Goal: Task Accomplishment & Management: Use online tool/utility

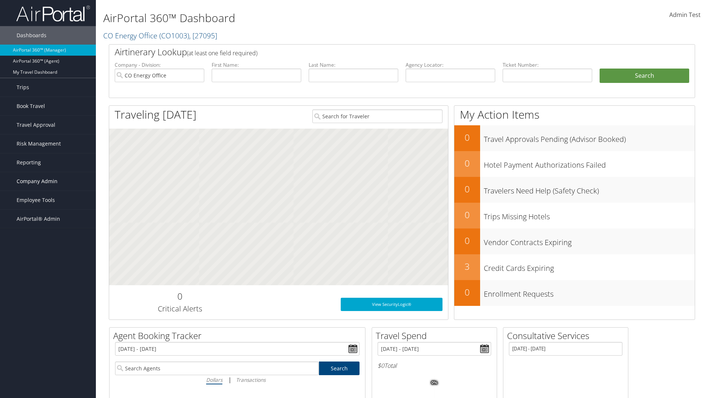
click at [48, 181] on span "Company Admin" at bounding box center [37, 181] width 41 height 18
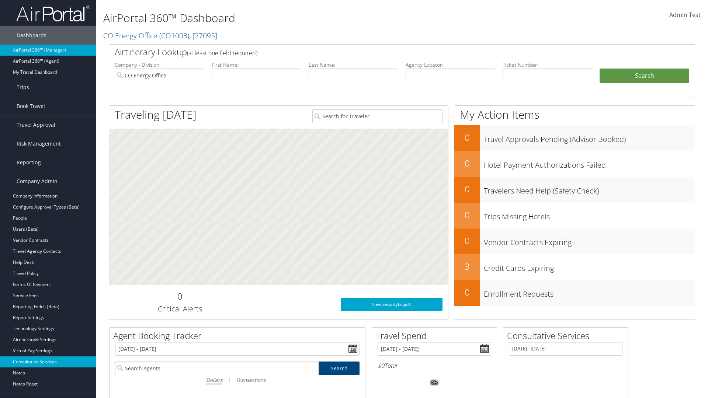
click at [48, 362] on link "Consultative Services" at bounding box center [48, 362] width 96 height 11
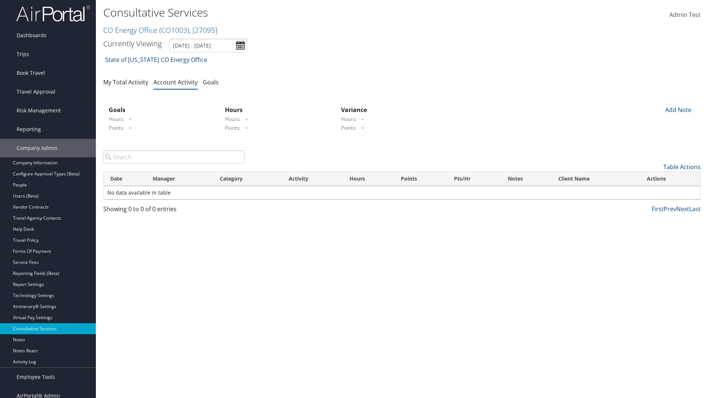
click at [682, 167] on link "Table Actions" at bounding box center [682, 167] width 37 height 8
click at [652, 179] on link "New Record" at bounding box center [651, 178] width 97 height 13
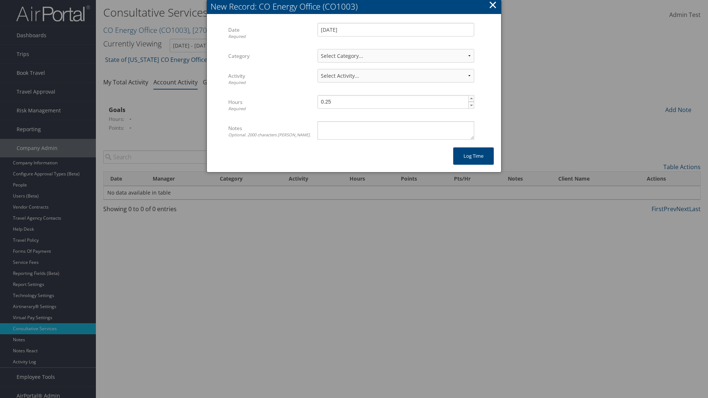
select select "2"
click at [396, 130] on textarea "Notes Optional. 2000 characters [PERSON_NAME]." at bounding box center [396, 130] width 157 height 18
select select "239-1"
type textarea "Auto Test Notes"
click at [474, 156] on button "Log time" at bounding box center [473, 156] width 41 height 17
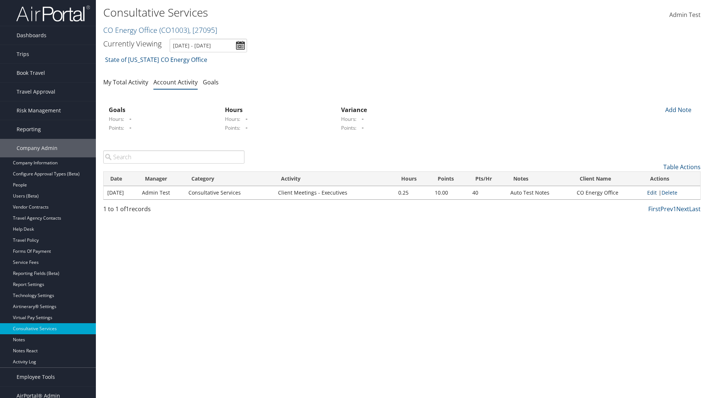
click at [652, 193] on link "Edit" at bounding box center [652, 192] width 10 height 7
select select "2"
select select "239-1"
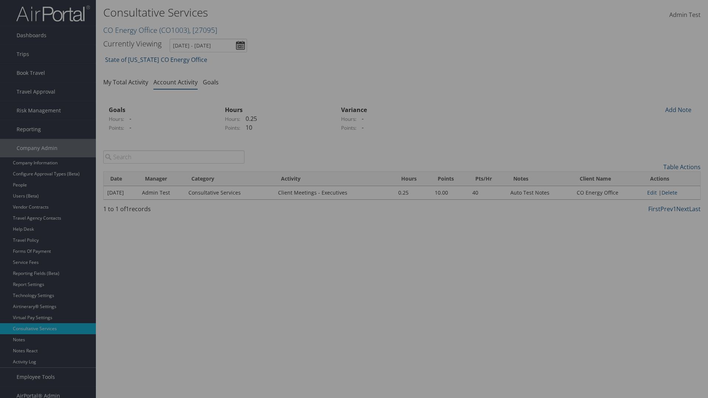
click at [0, 0] on textarea "Auto Test Notes" at bounding box center [0, 0] width 0 height 0
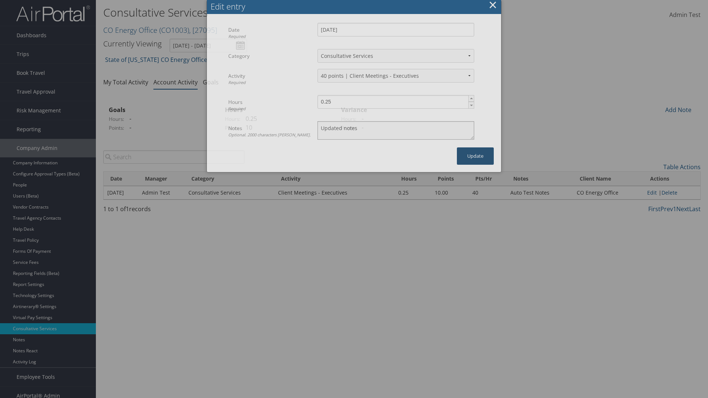
type textarea "Updated notes"
click at [475, 156] on button "Update" at bounding box center [475, 156] width 37 height 17
